Goal: Check status: Check status

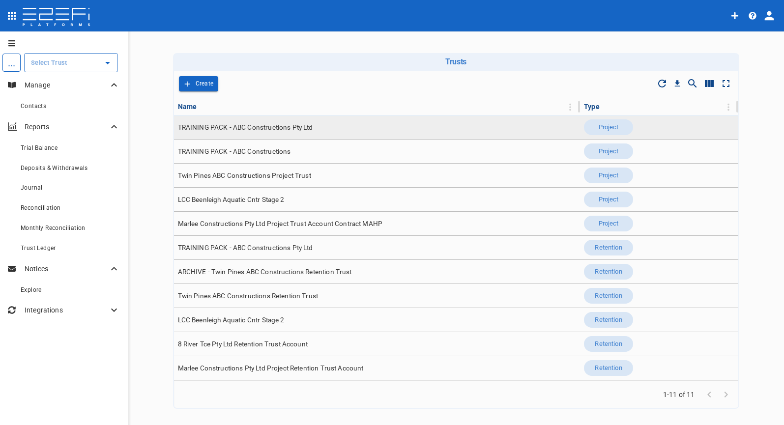
click at [291, 136] on td "TRAINING PACK - ABC Constructions Pty Ltd" at bounding box center [377, 128] width 407 height 24
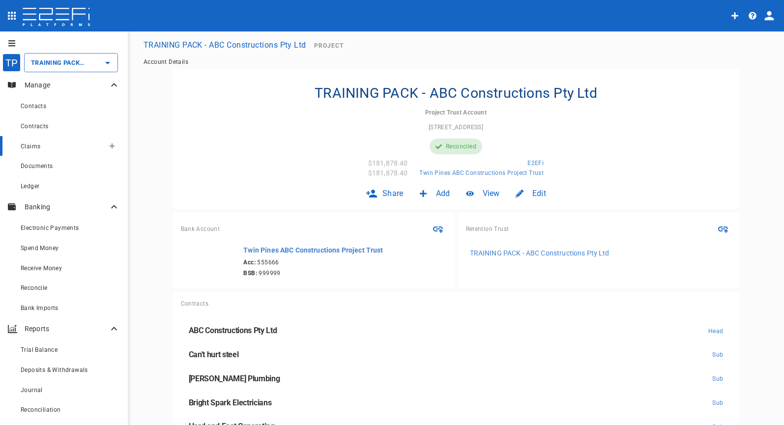
click at [45, 146] on div "Claims" at bounding box center [63, 146] width 84 height 12
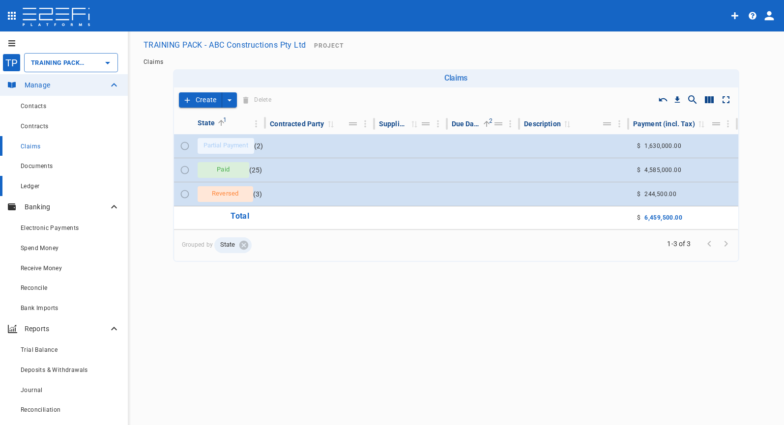
click at [55, 185] on div "Ledger" at bounding box center [70, 186] width 99 height 12
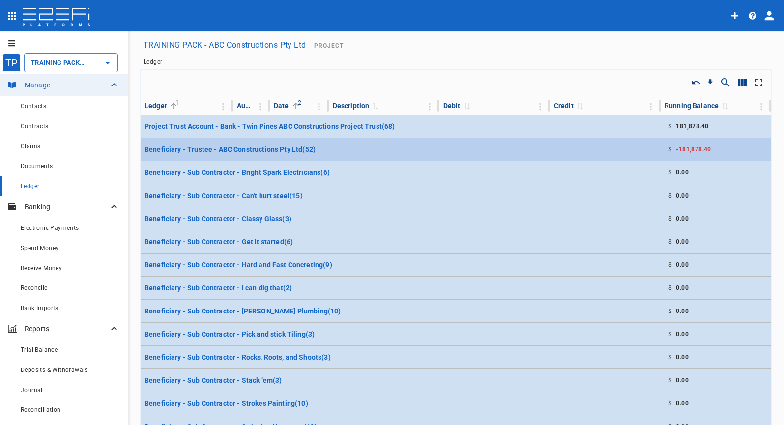
click at [602, 147] on td at bounding box center [605, 149] width 111 height 23
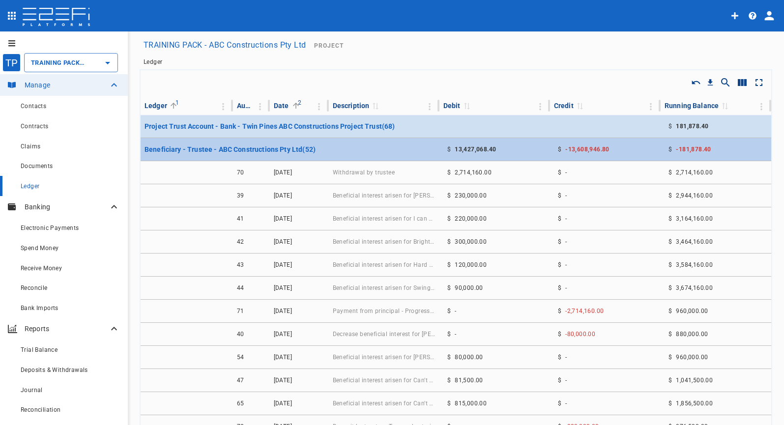
click at [472, 142] on div "$ 13,427,068.40" at bounding box center [471, 149] width 57 height 15
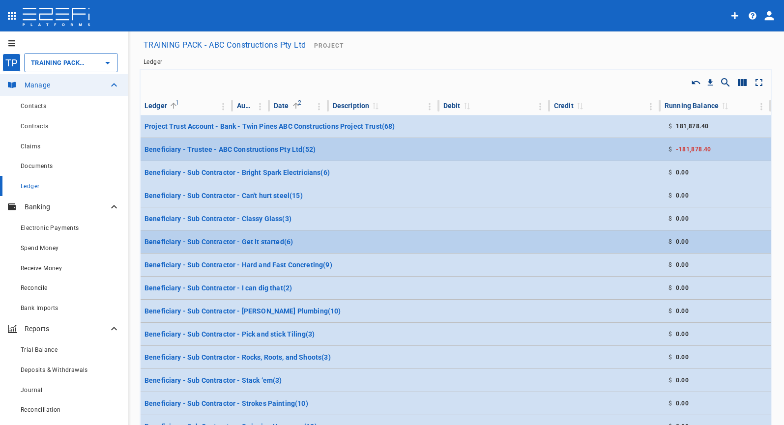
click at [464, 249] on td at bounding box center [495, 242] width 111 height 23
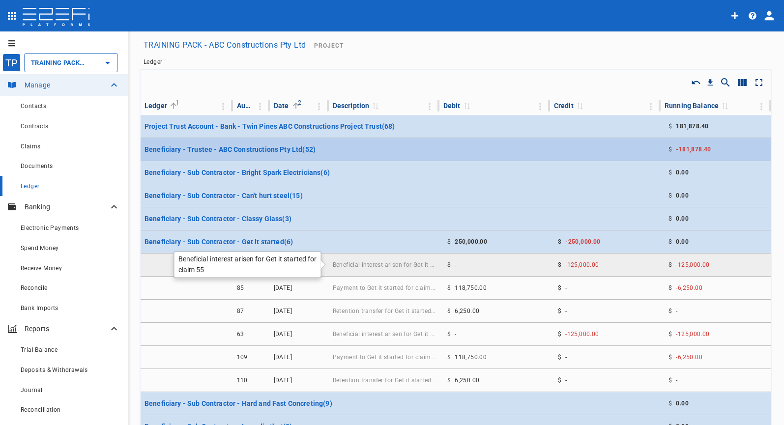
click at [418, 265] on span "Beneficial interest arisen for Get it started for claim 55" at bounding box center [384, 265] width 103 height 7
